Goal: Entertainment & Leisure: Consume media (video, audio)

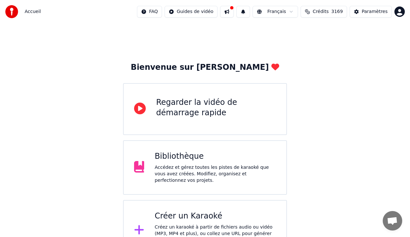
click at [208, 165] on div "Bibliothèque Accédez et gérez toutes les pistes de karaoké que vous avez créées…" at bounding box center [216, 167] width 122 height 32
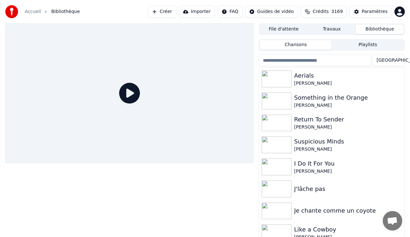
click at [255, 47] on button "Playlists" at bounding box center [368, 44] width 72 height 9
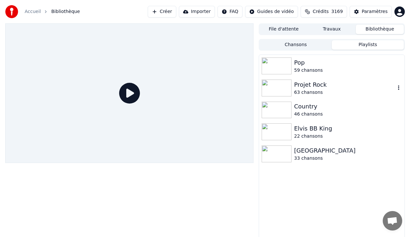
click at [255, 92] on img at bounding box center [277, 88] width 30 height 17
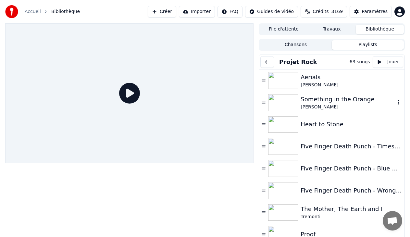
click at [255, 102] on img at bounding box center [283, 102] width 30 height 17
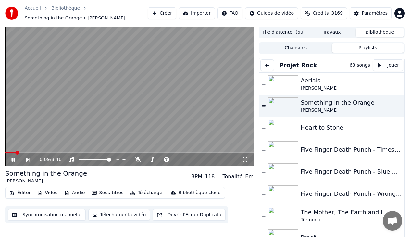
click at [244, 160] on icon at bounding box center [245, 159] width 6 height 5
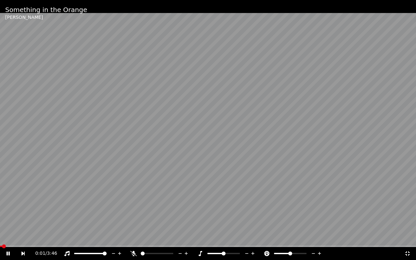
click at [1, 183] on span at bounding box center [1, 246] width 2 height 1
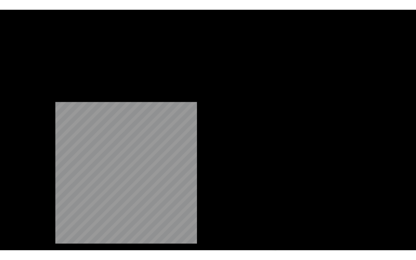
scroll to position [195, 0]
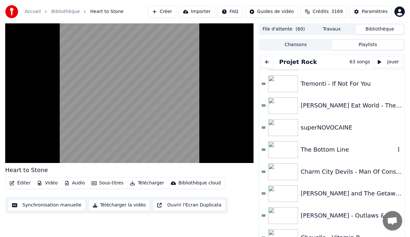
click at [255, 154] on img at bounding box center [283, 149] width 30 height 17
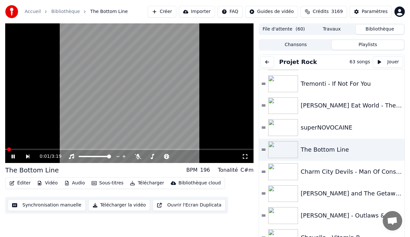
click at [245, 159] on icon at bounding box center [245, 156] width 6 height 5
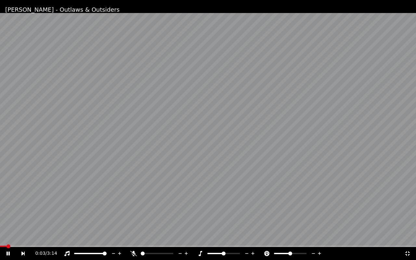
click at [255, 183] on icon at bounding box center [407, 253] width 6 height 5
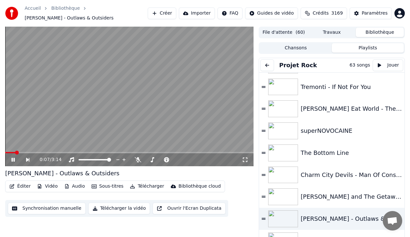
click at [248, 160] on icon at bounding box center [245, 159] width 6 height 5
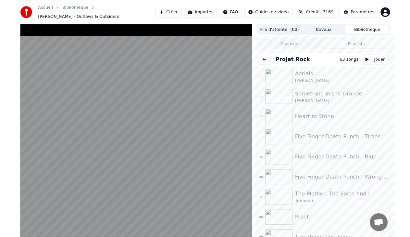
scroll to position [195, 0]
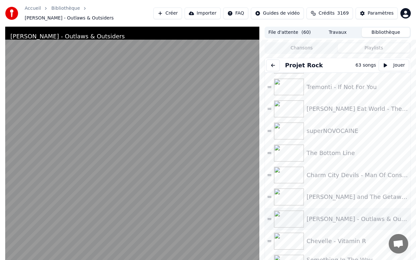
click at [259, 127] on video at bounding box center [132, 157] width 254 height 260
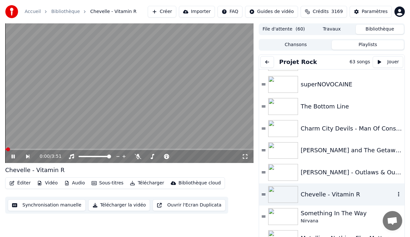
scroll to position [260, 0]
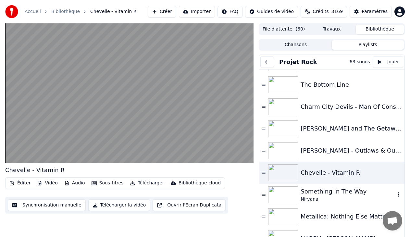
click at [293, 193] on img at bounding box center [283, 195] width 30 height 17
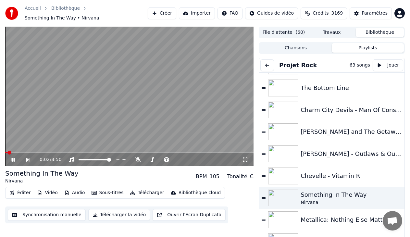
click at [213, 127] on video at bounding box center [129, 97] width 249 height 140
click at [206, 119] on video at bounding box center [129, 97] width 249 height 140
